Goal: Task Accomplishment & Management: Manage account settings

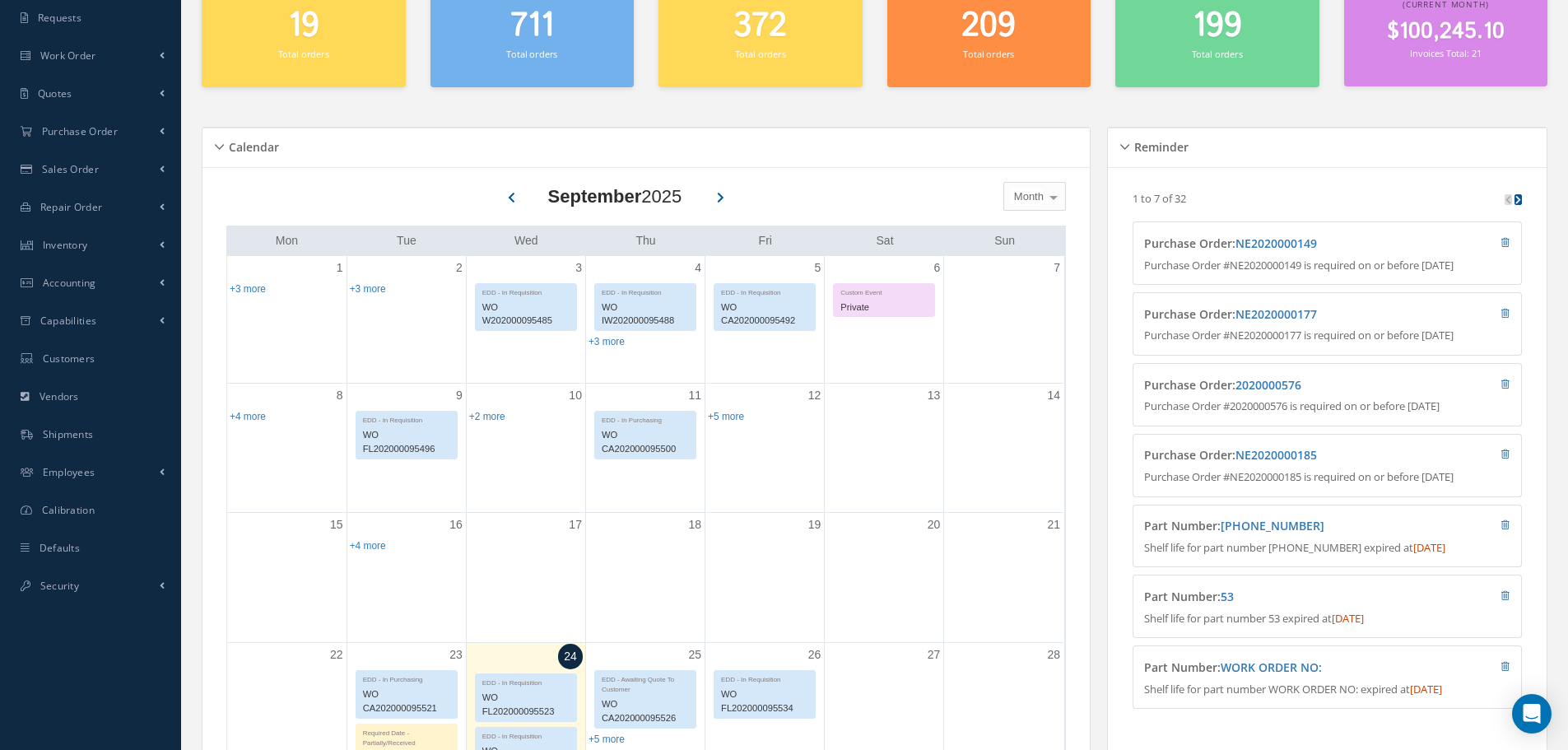
scroll to position [329, 0]
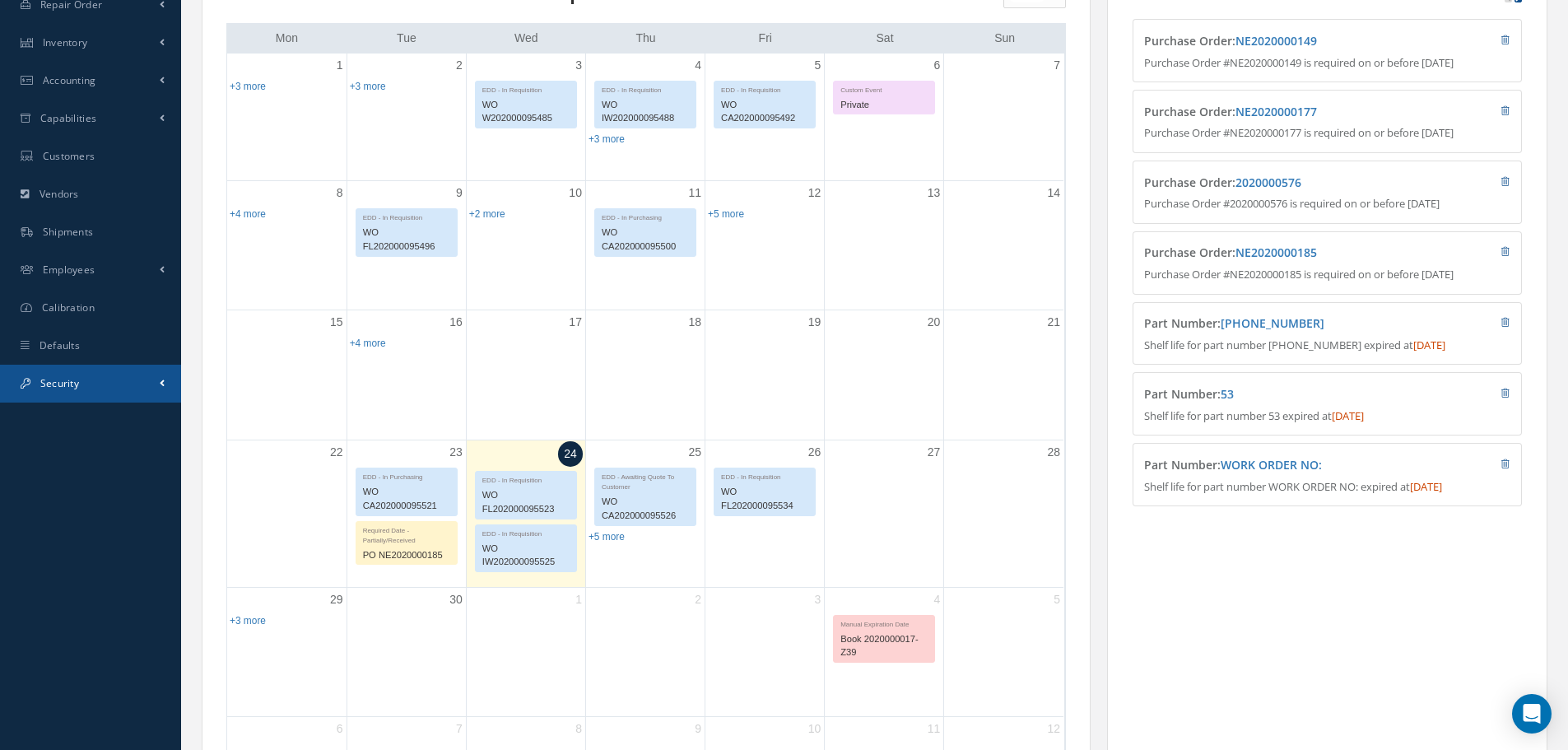
drag, startPoint x: 102, startPoint y: 374, endPoint x: 108, endPoint y: 399, distance: 25.7
click at [102, 374] on link "Security" at bounding box center [90, 383] width 181 height 38
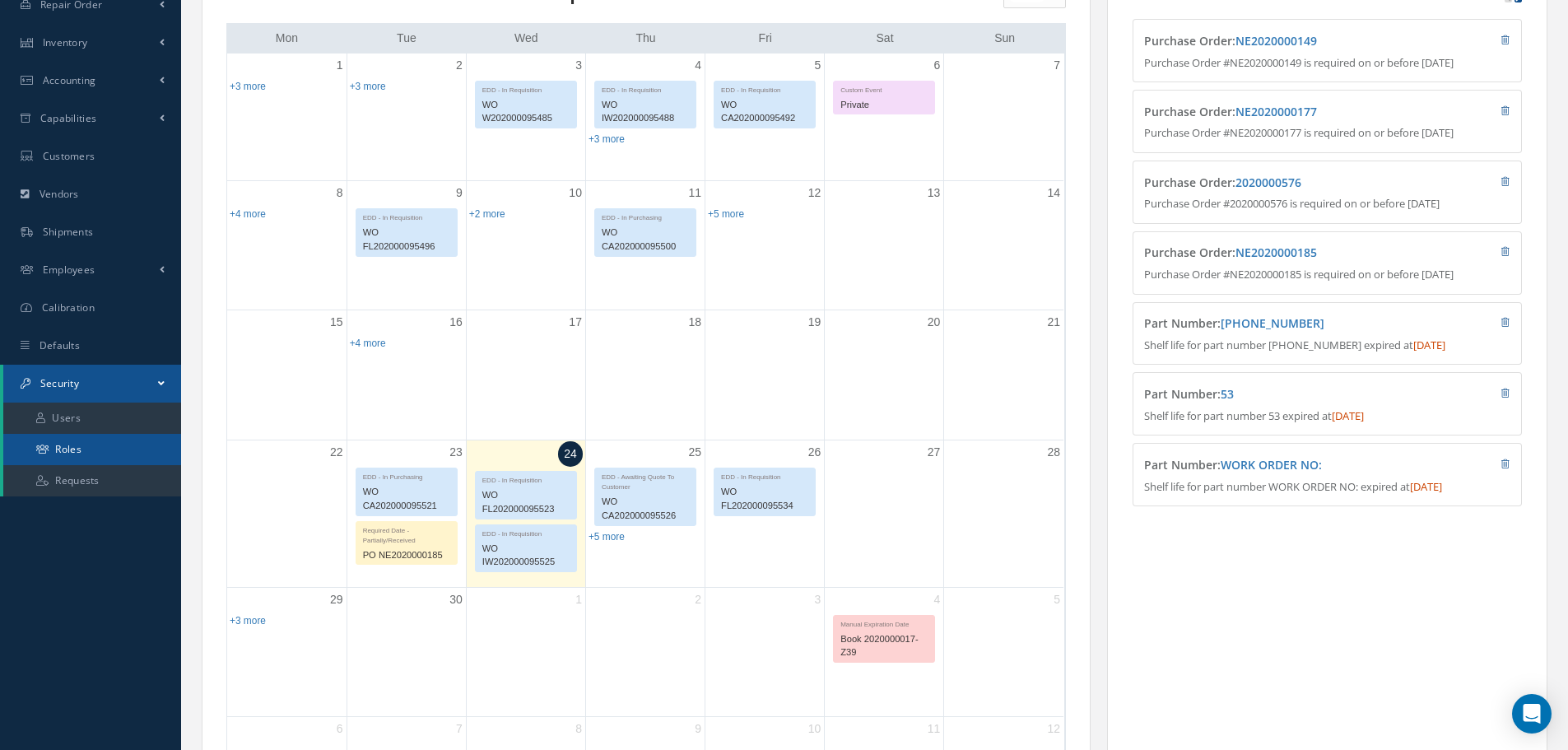
click at [107, 451] on link "Roles" at bounding box center [92, 448] width 178 height 31
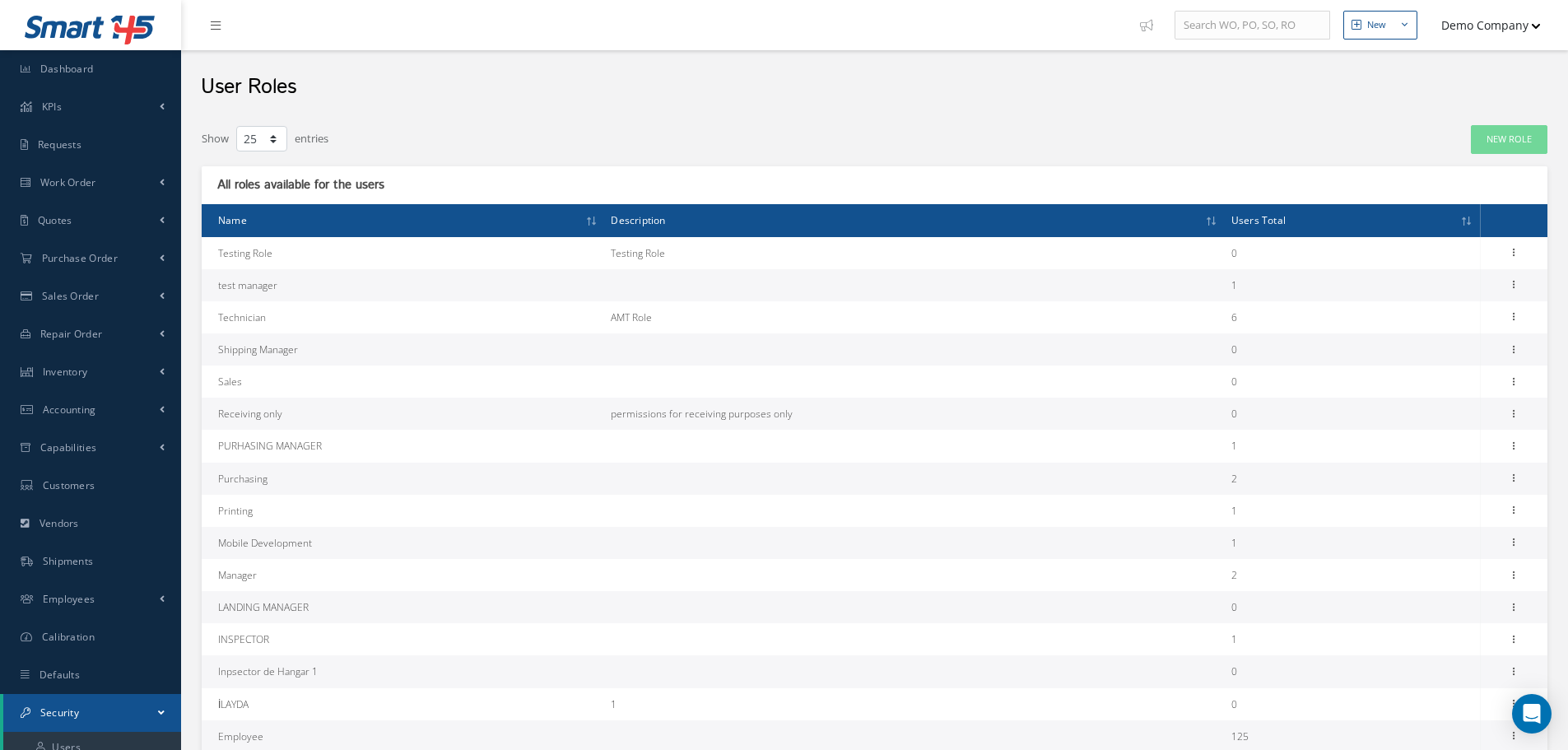
select select "25"
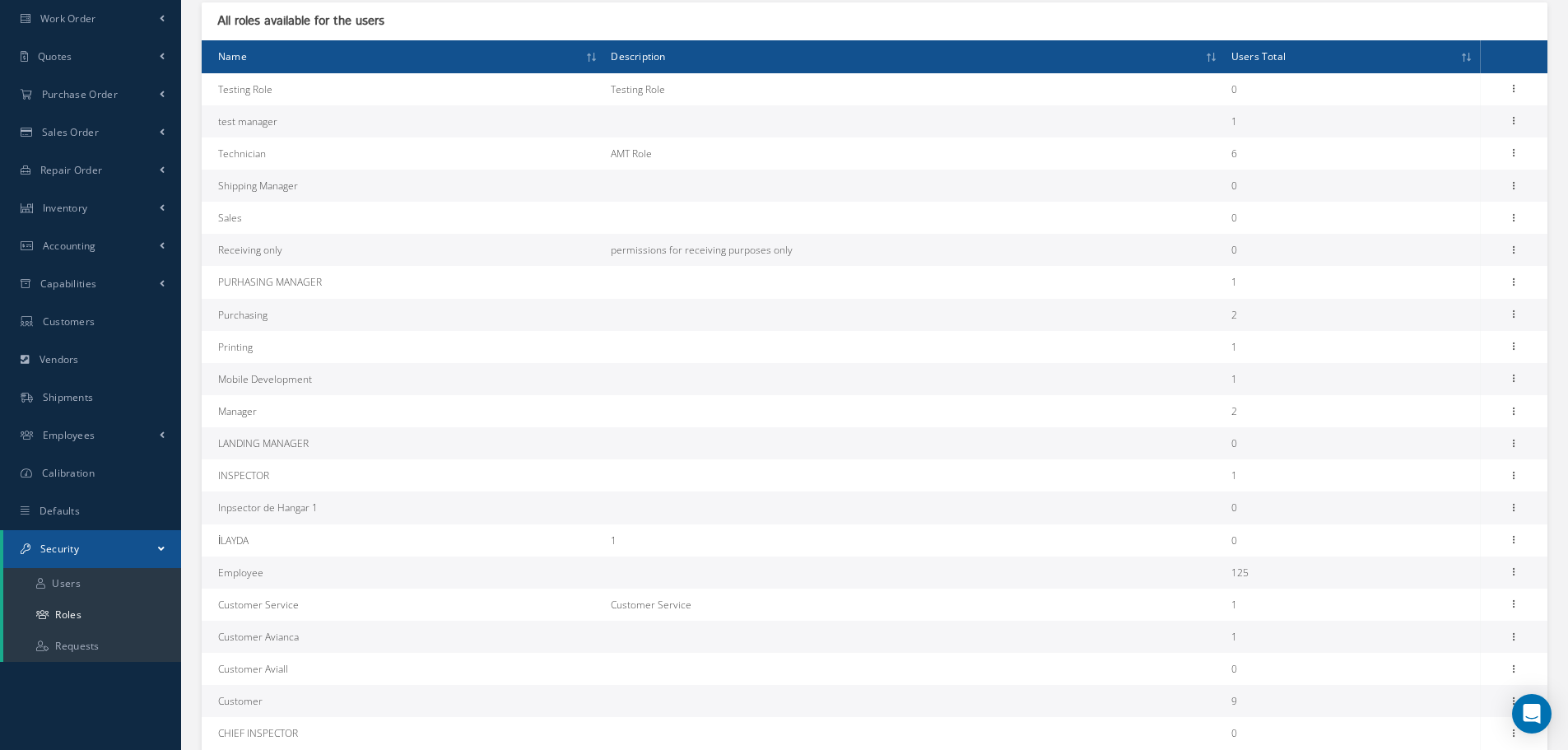
scroll to position [164, 0]
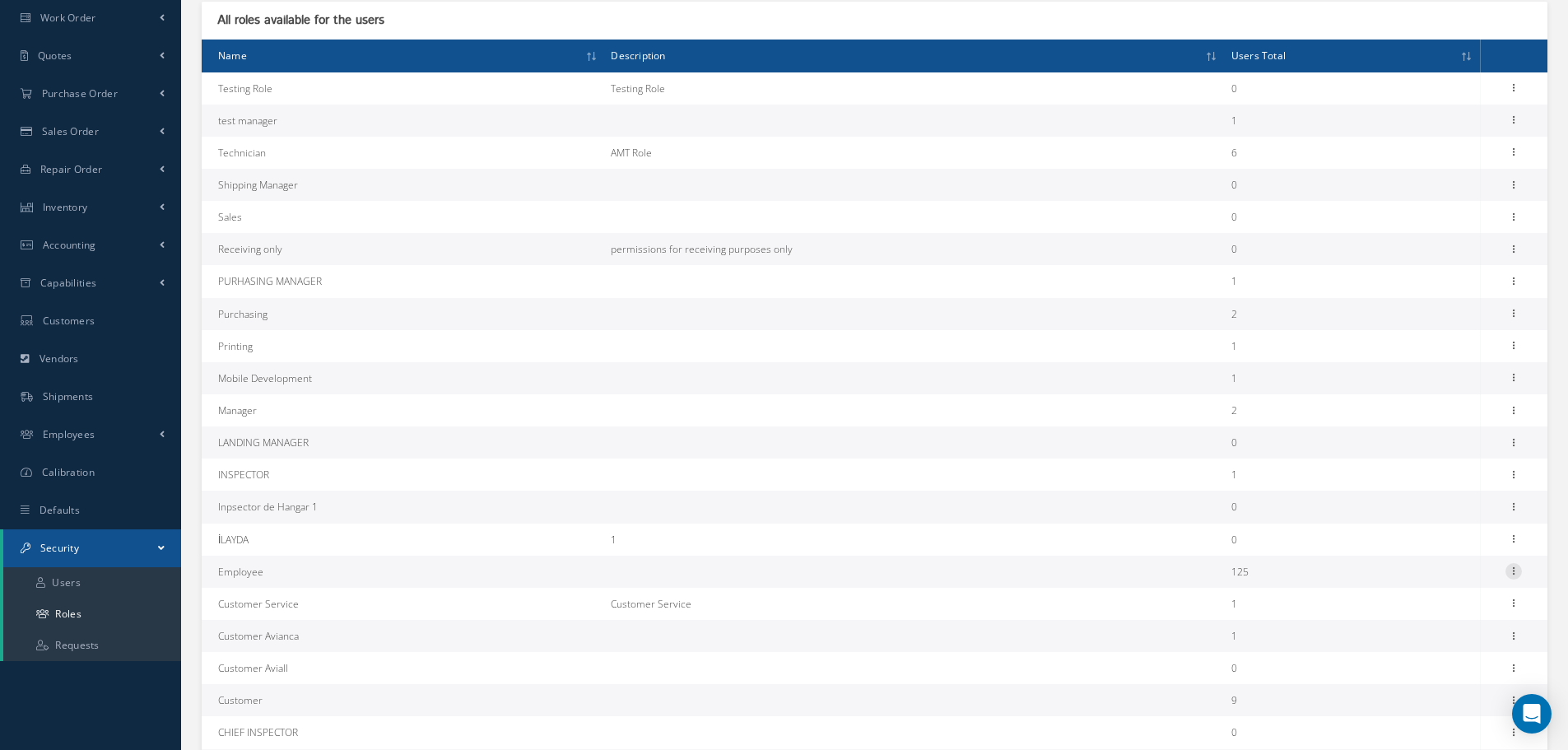
click at [1514, 568] on icon at bounding box center [1513, 570] width 17 height 13
click at [1435, 605] on link "Permissions" at bounding box center [1437, 602] width 130 height 22
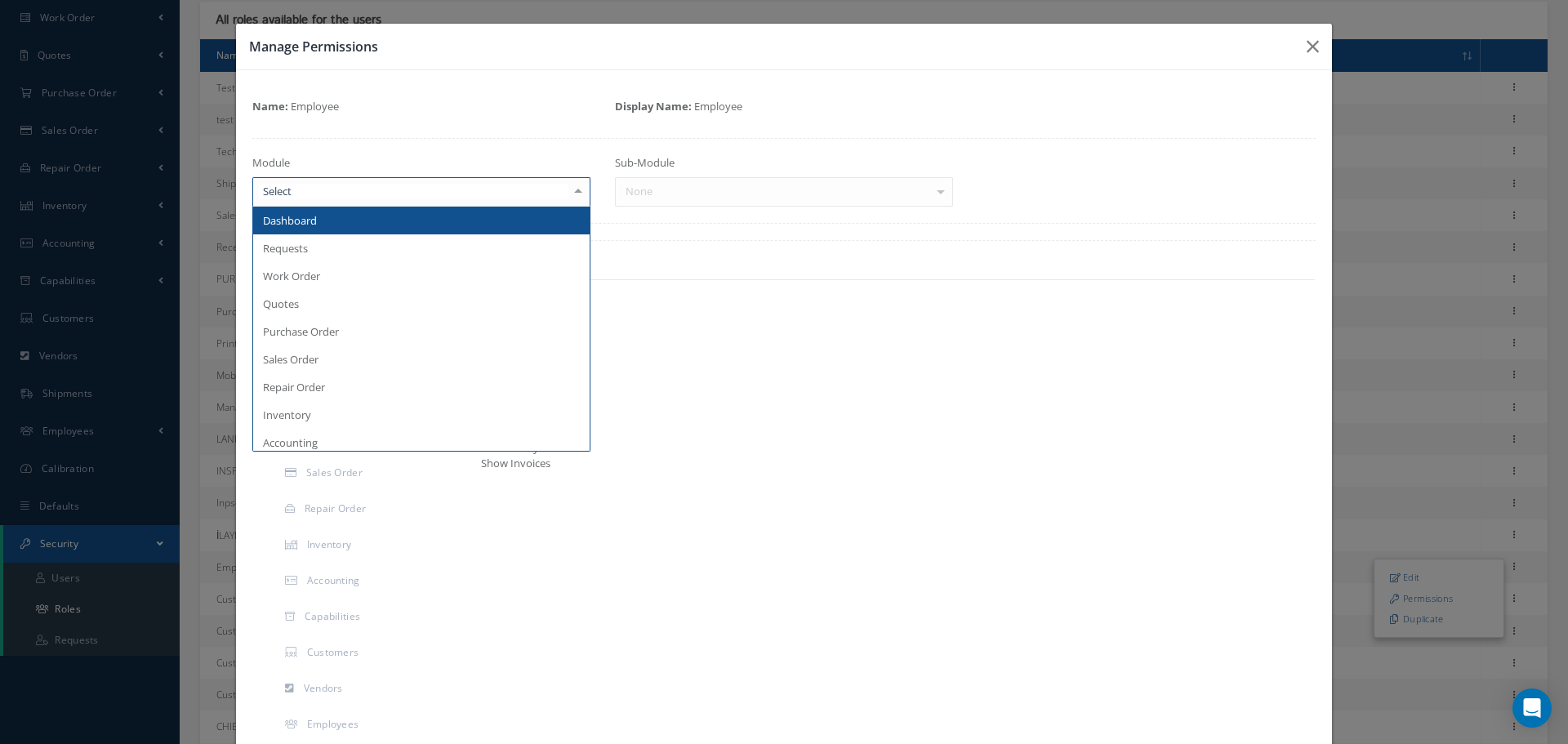
click at [541, 194] on div at bounding box center [422, 192] width 338 height 30
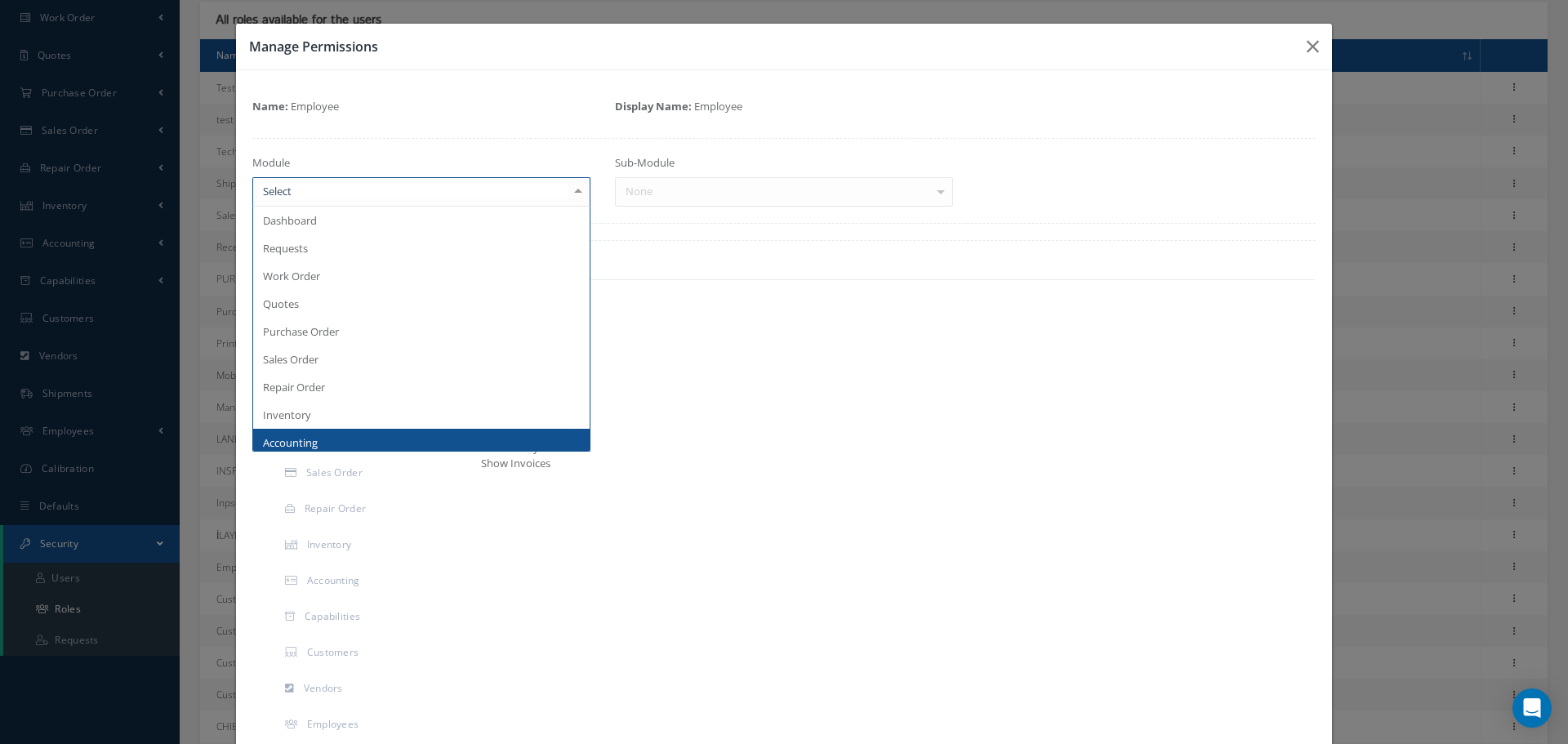
click at [338, 436] on span "Accounting" at bounding box center [421, 443] width 337 height 28
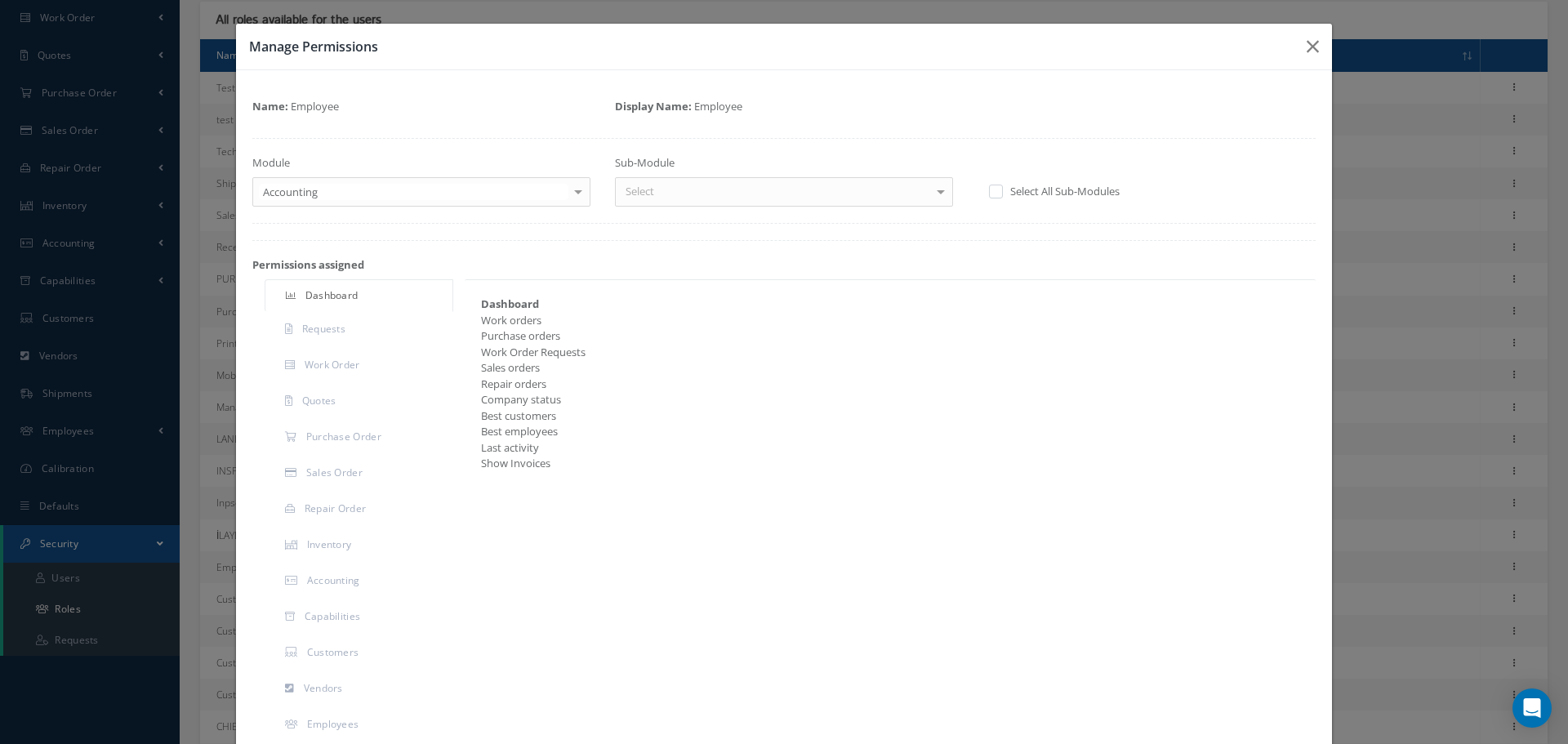
click at [680, 175] on div "Sub-Module Select Accounts Payable Accounts Receivables Invoices Browser Compan…" at bounding box center [784, 180] width 363 height 51
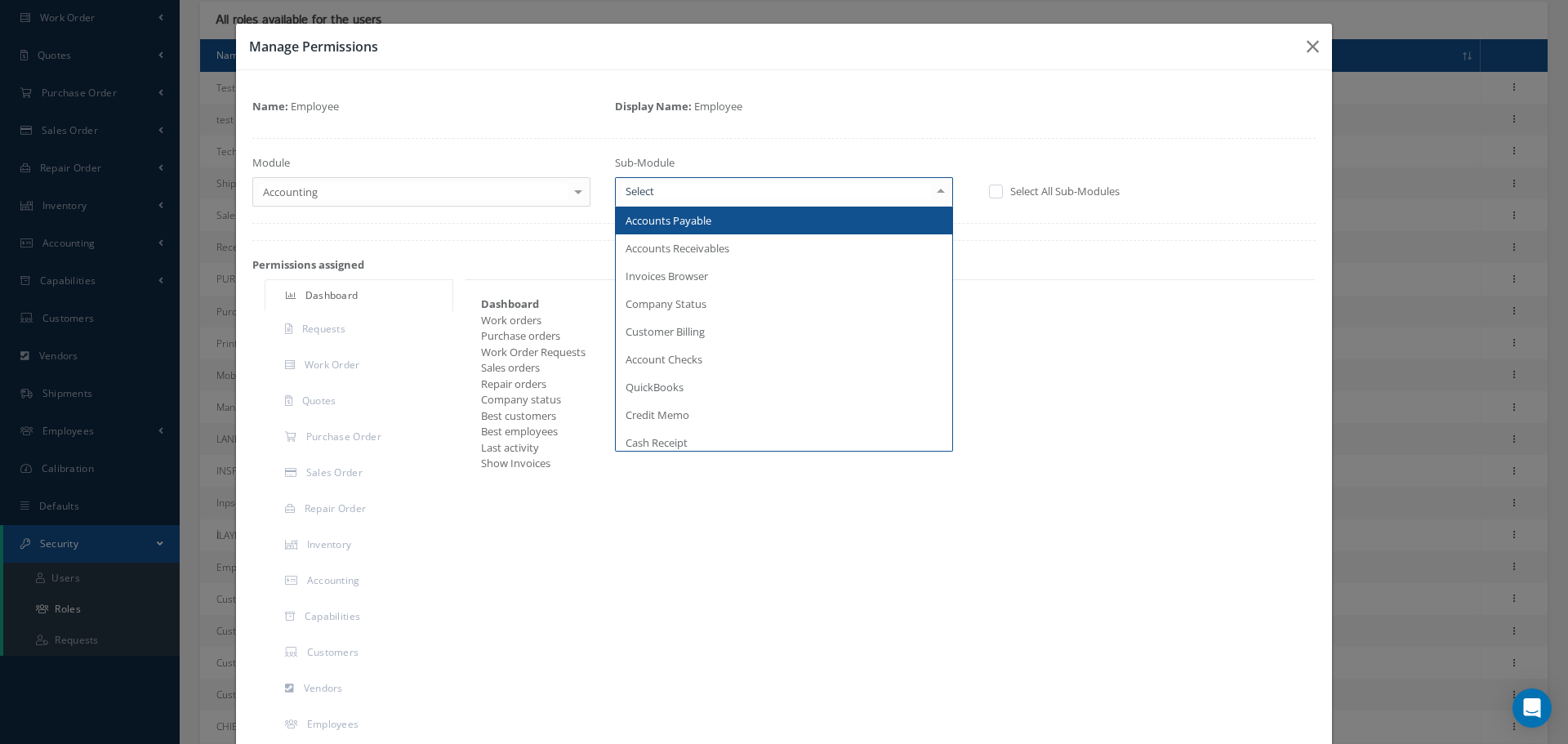
click at [679, 192] on div at bounding box center [784, 192] width 338 height 30
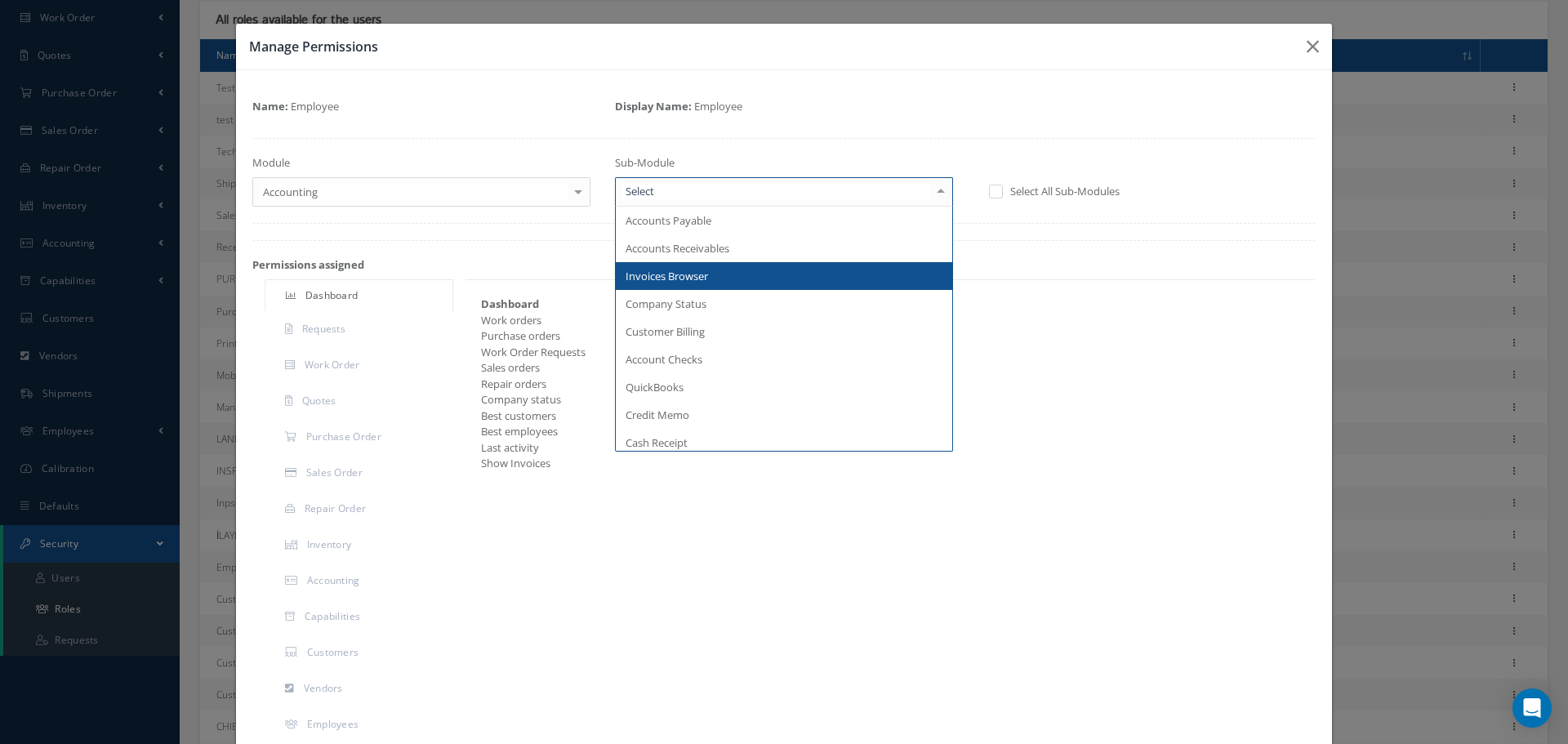
click at [686, 274] on span "Invoices Browser" at bounding box center [667, 276] width 82 height 15
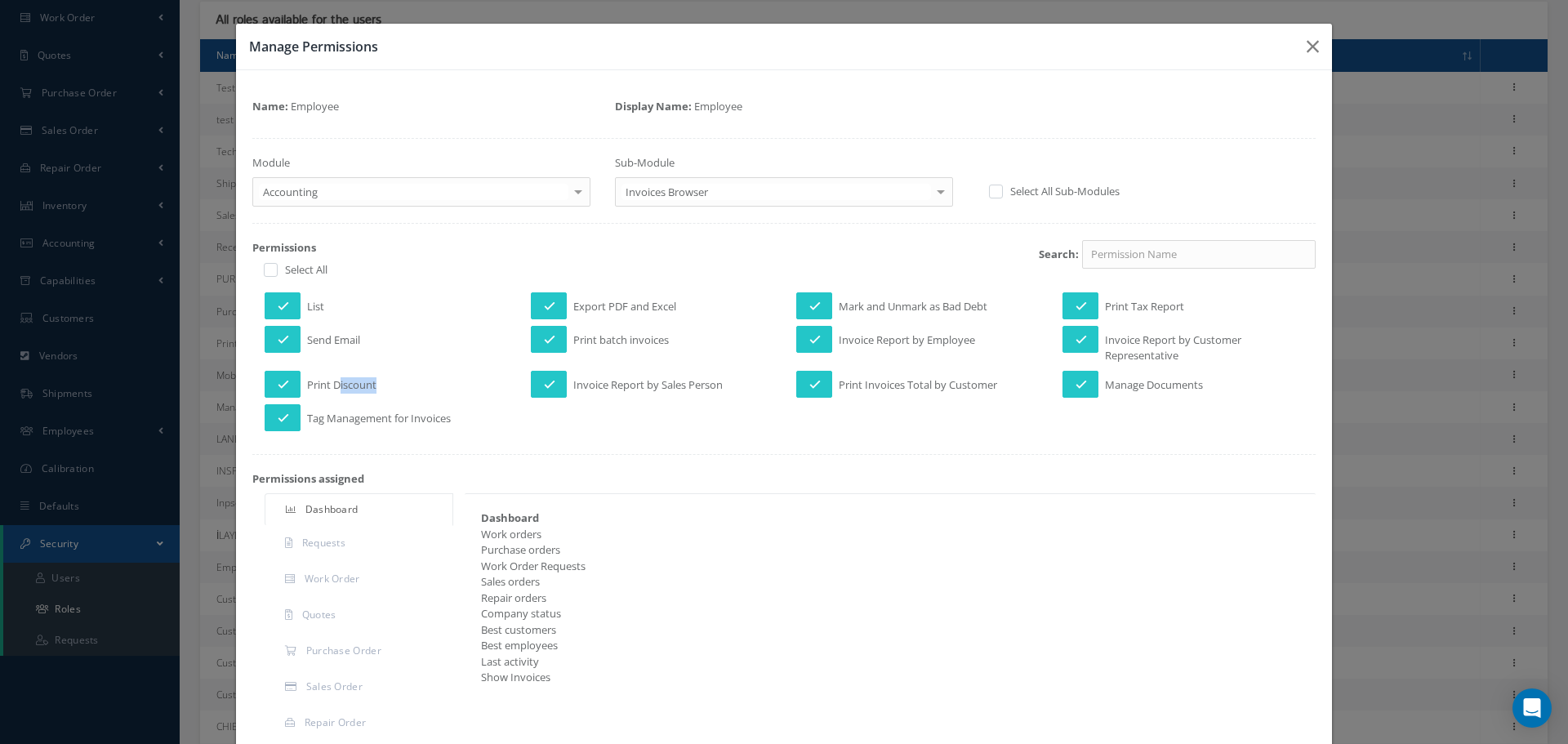
drag, startPoint x: 338, startPoint y: 384, endPoint x: 412, endPoint y: 389, distance: 74.2
click at [411, 389] on div "Print Discount" at bounding box center [385, 383] width 266 height 27
click at [1294, 53] on button "button" at bounding box center [1312, 46] width 38 height 46
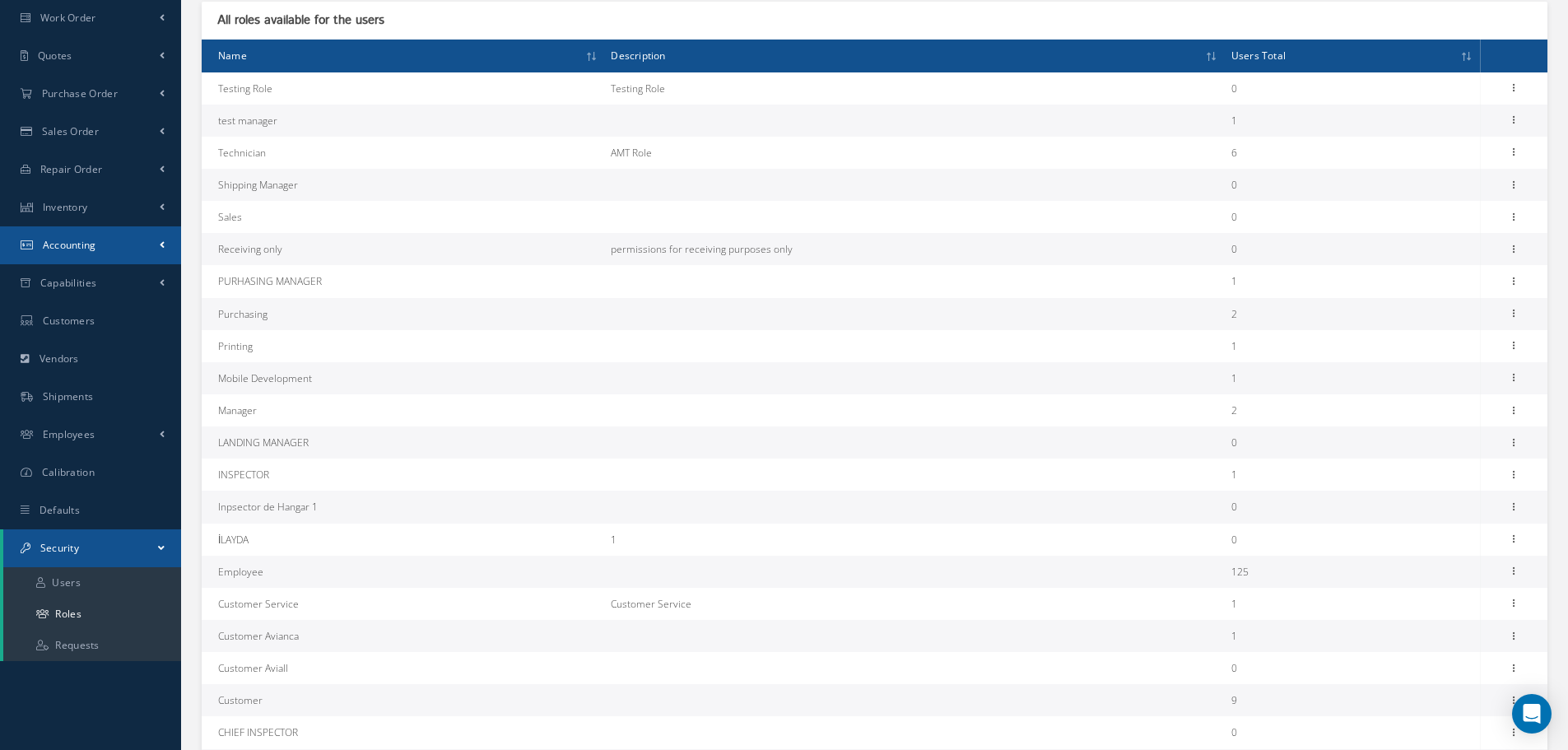
click at [64, 245] on span "Accounting" at bounding box center [70, 244] width 54 height 14
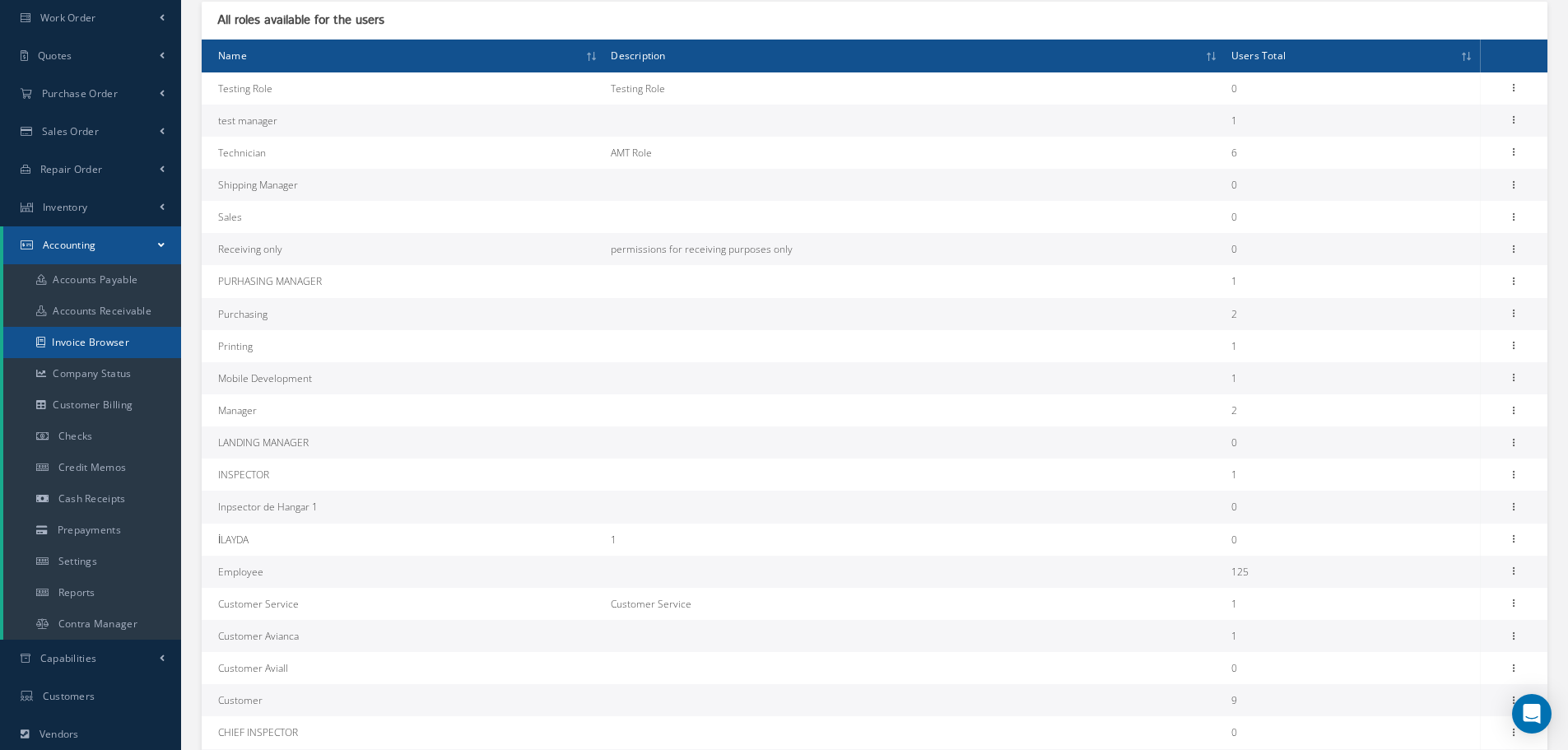
click at [124, 346] on link "Invoice Browser" at bounding box center [92, 342] width 178 height 31
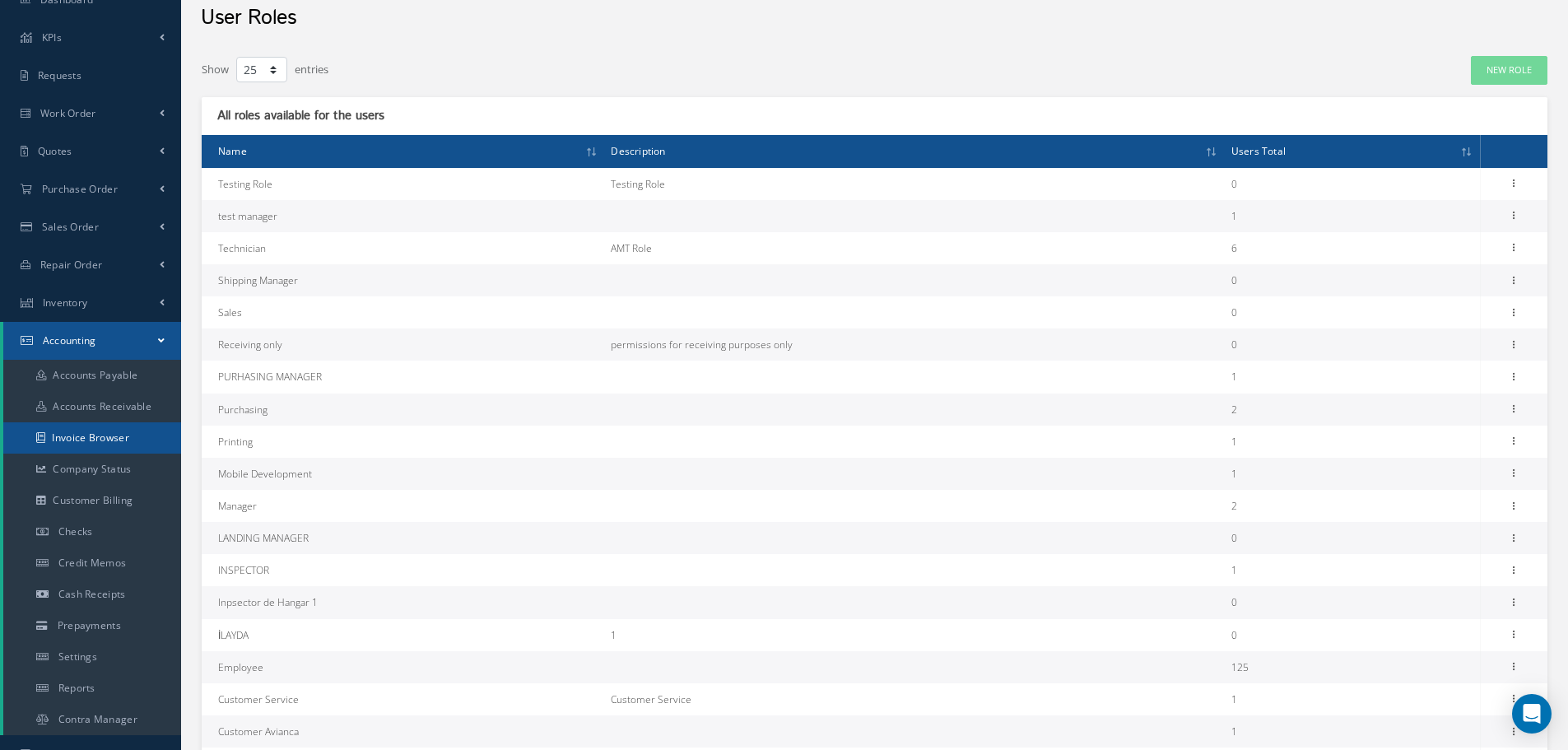
scroll to position [0, 0]
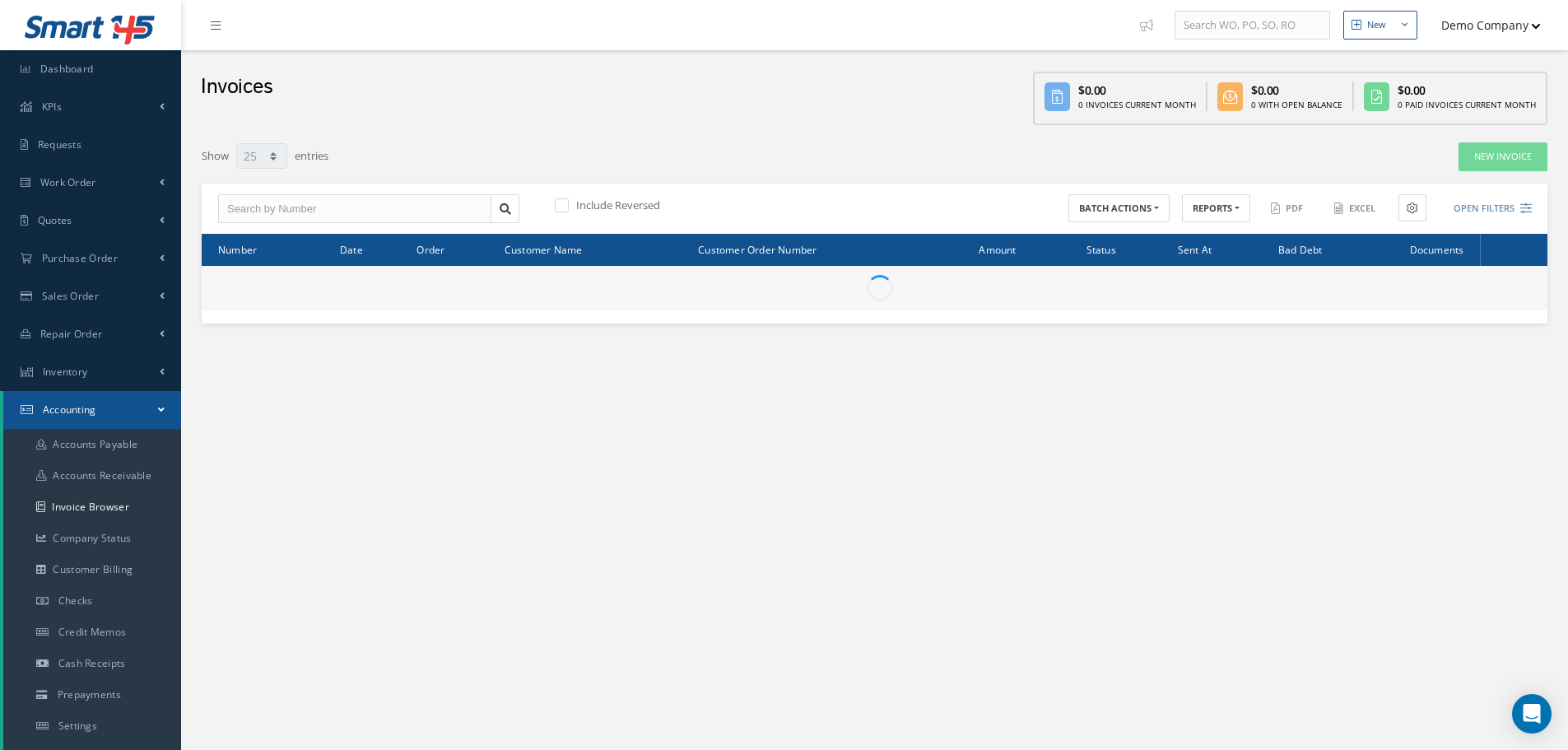
select select "25"
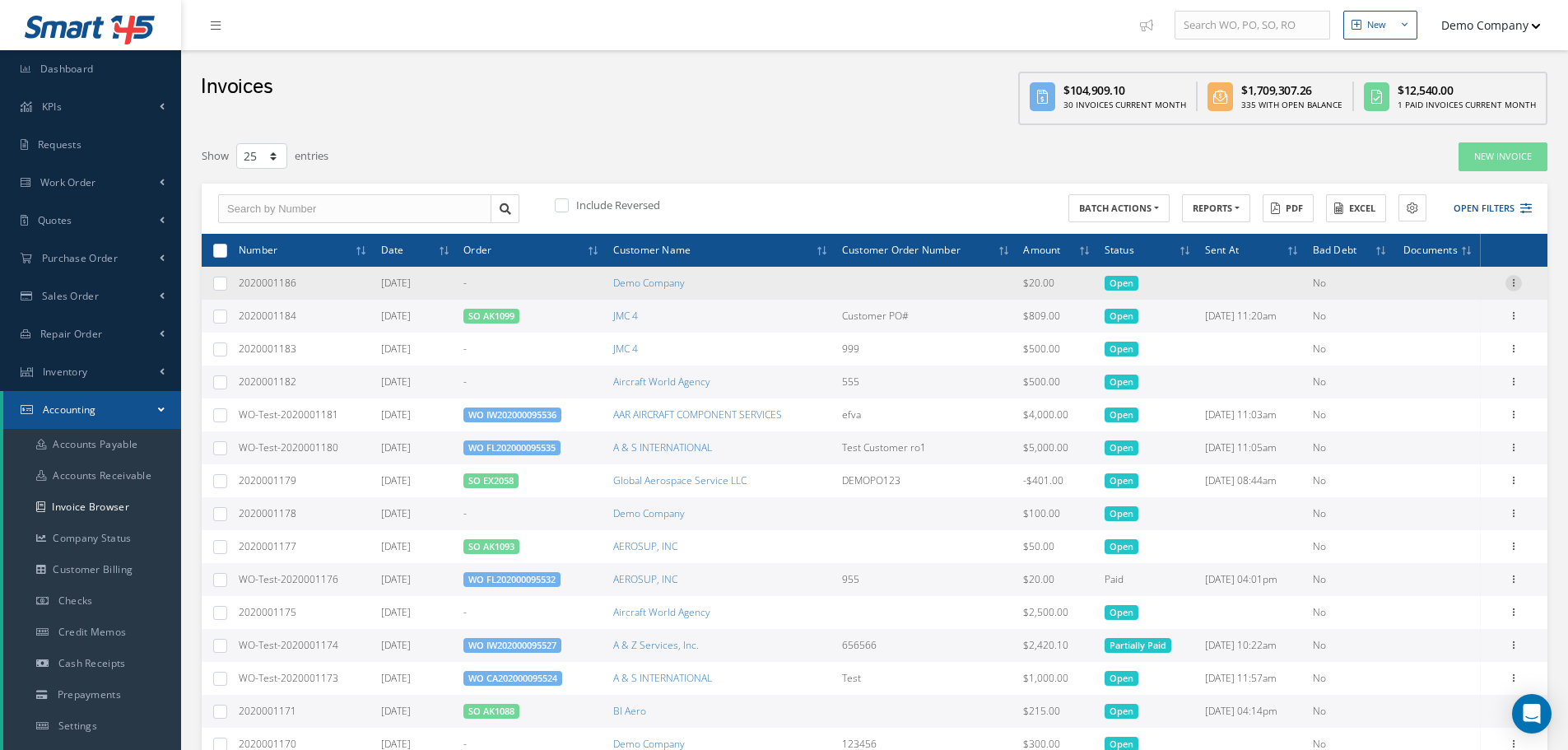
click at [1513, 279] on icon at bounding box center [1513, 281] width 17 height 13
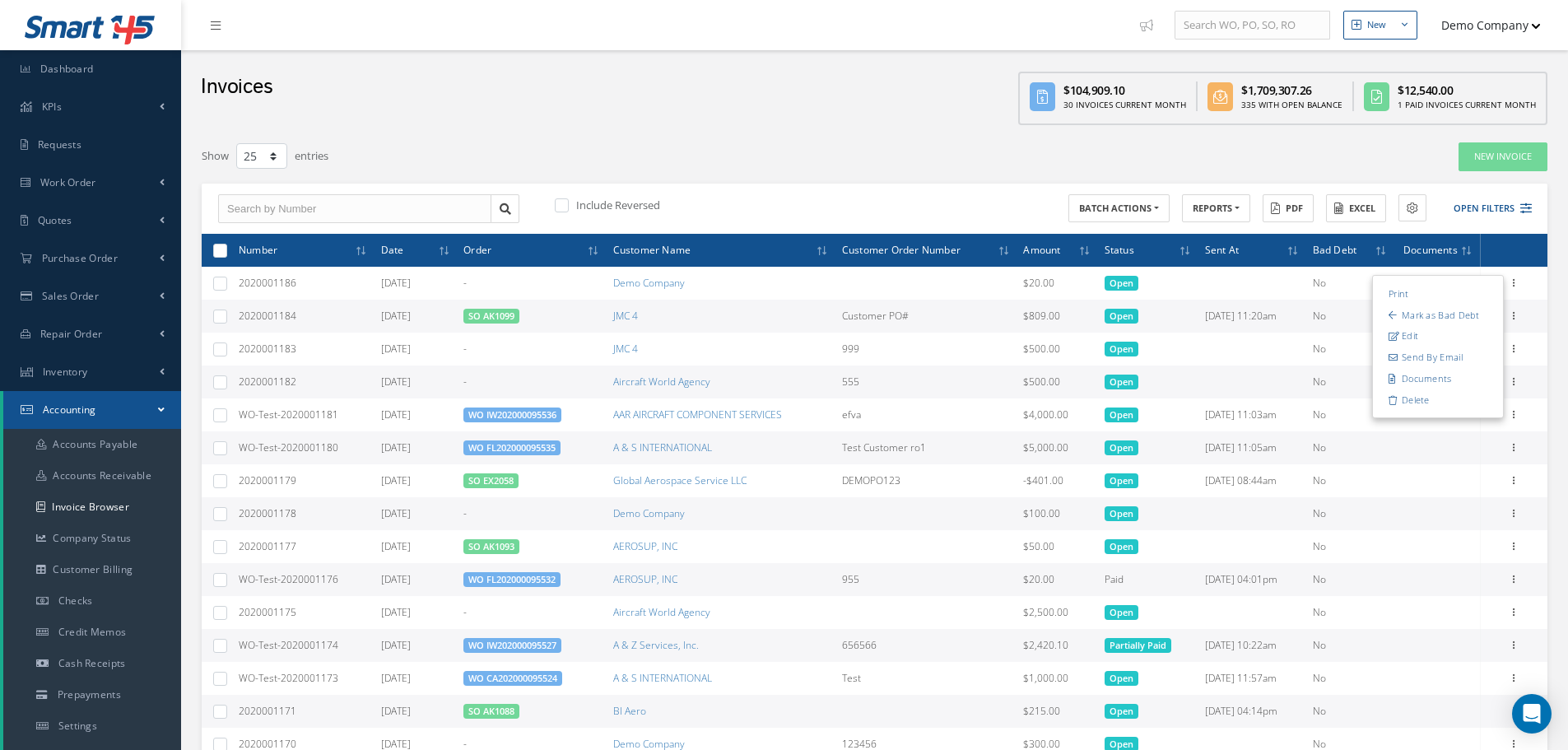
click at [723, 148] on div "Show 10 25 50 100 entries" at bounding box center [588, 157] width 799 height 30
click at [1513, 318] on icon at bounding box center [1513, 314] width 17 height 13
click at [750, 169] on div "Show 10 25 50 100 entries" at bounding box center [588, 157] width 799 height 30
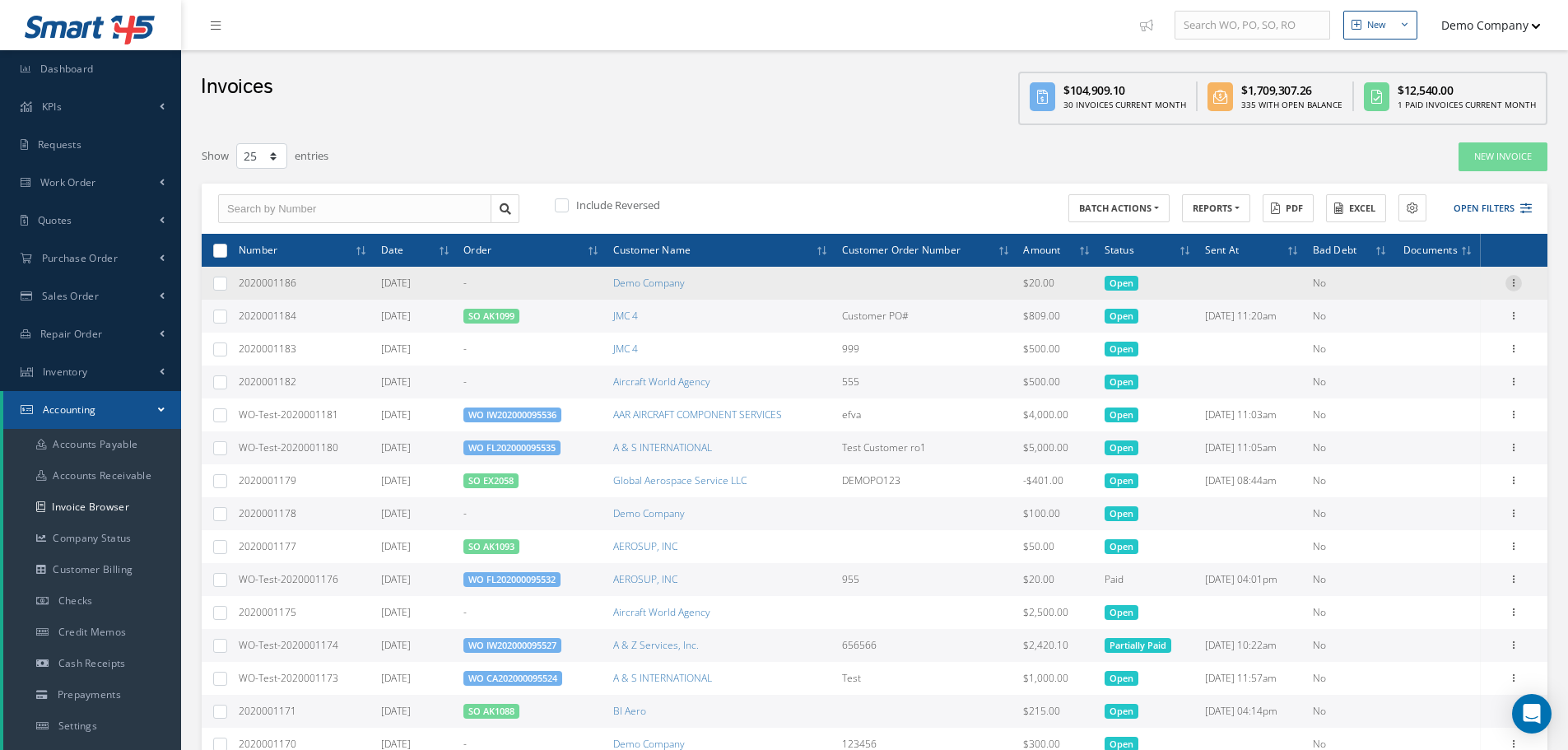
click at [1516, 282] on icon at bounding box center [1513, 281] width 17 height 13
